Goal: Navigation & Orientation: Find specific page/section

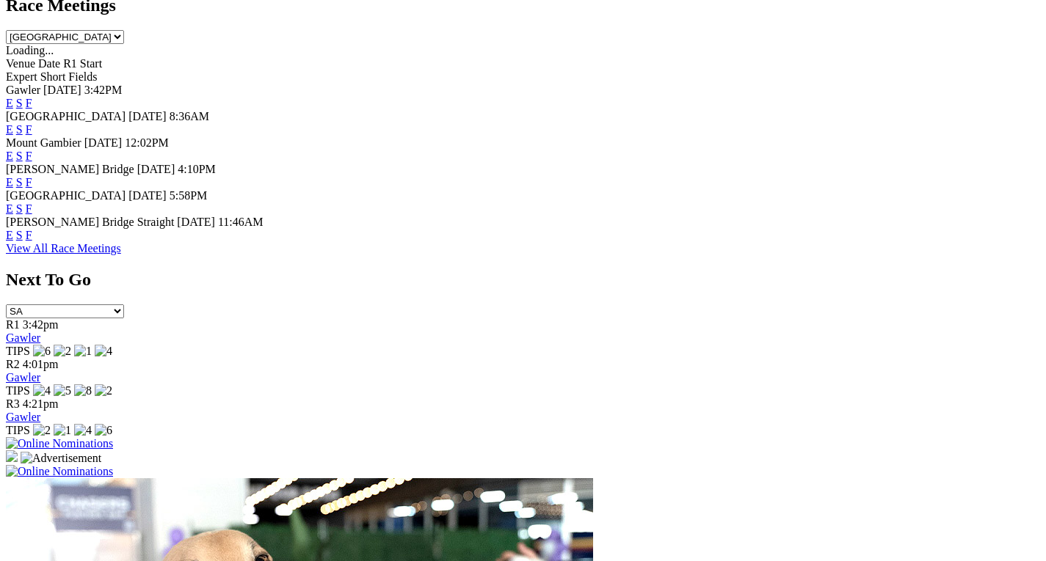
scroll to position [727, 0]
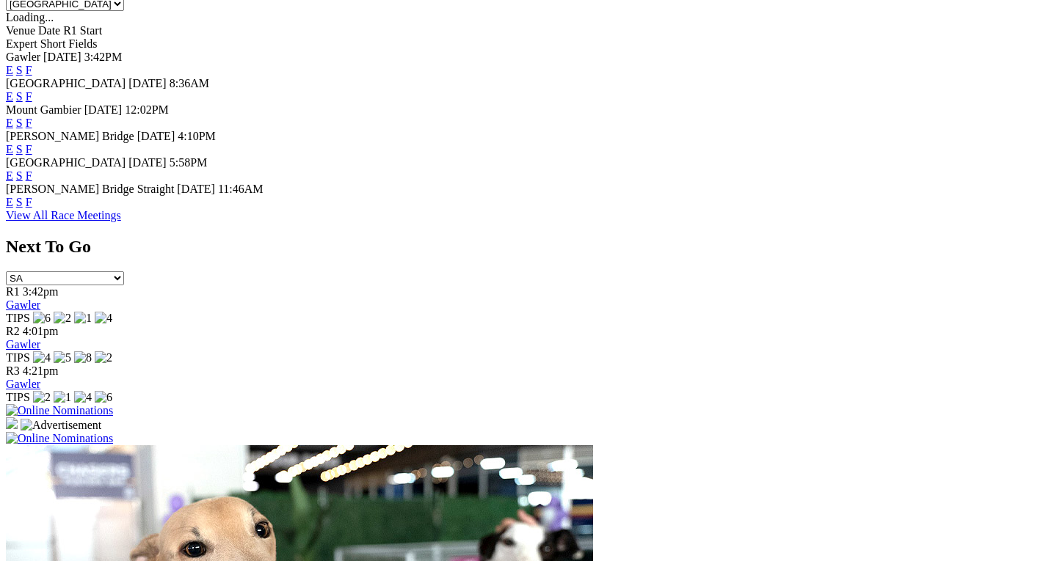
click at [113, 404] on img at bounding box center [59, 410] width 107 height 13
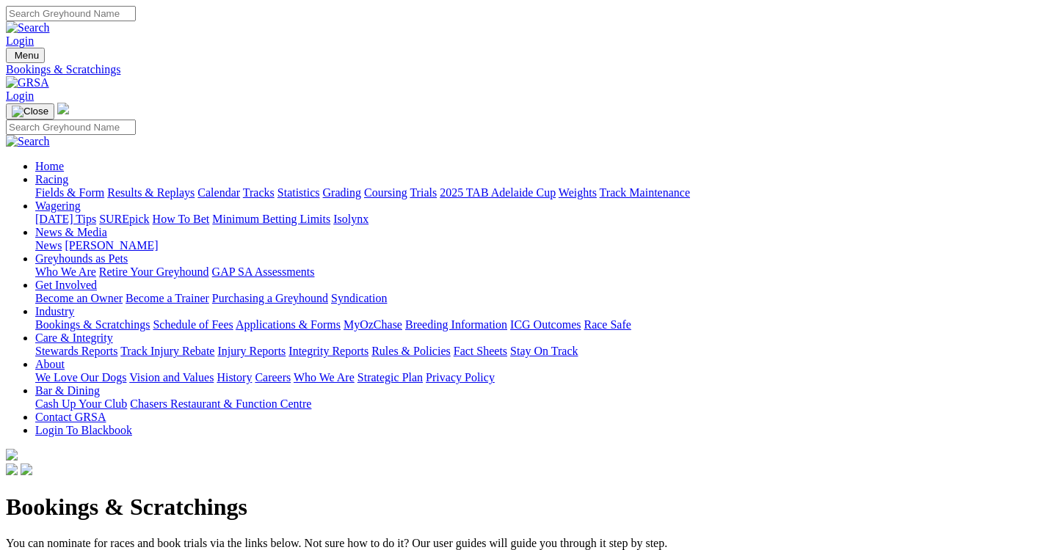
click at [240, 186] on link "Calendar" at bounding box center [218, 192] width 43 height 12
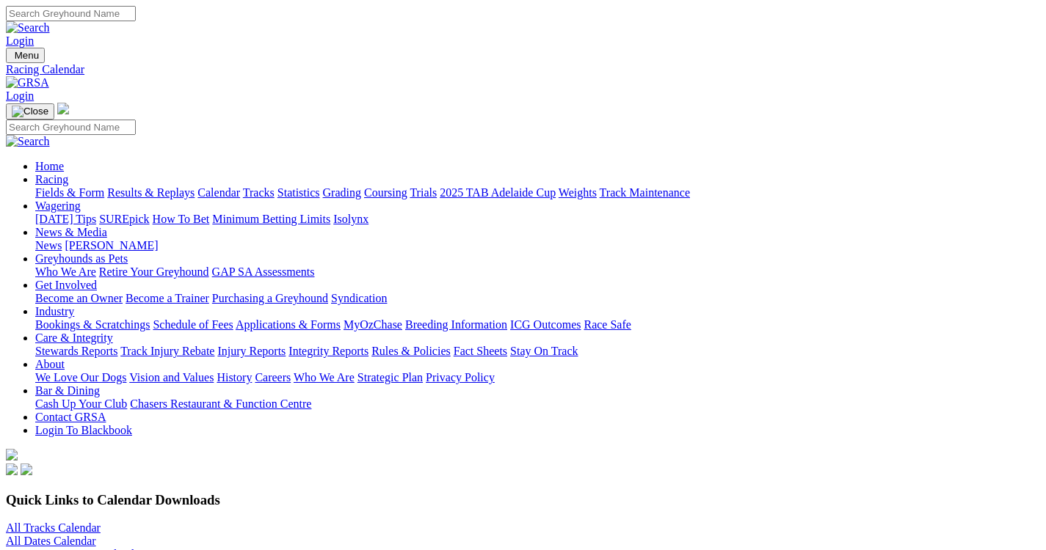
click at [101, 522] on link "All Tracks Calendar" at bounding box center [53, 528] width 95 height 12
